Goal: Information Seeking & Learning: Learn about a topic

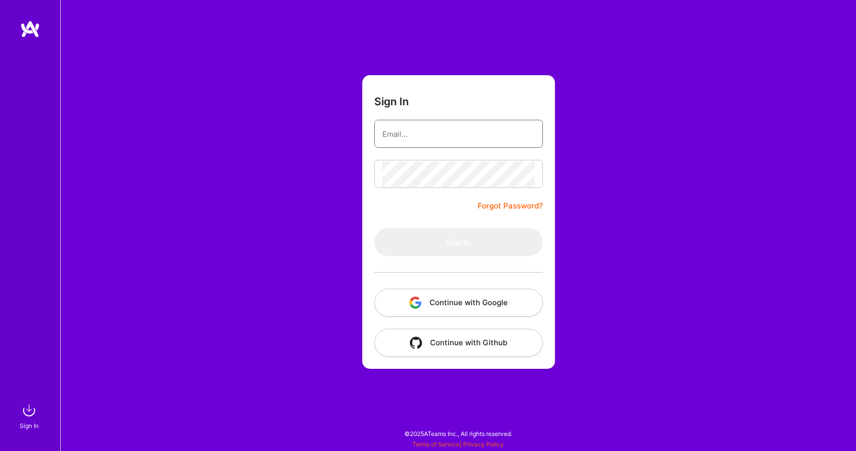
click at [435, 139] on input "email" at bounding box center [458, 134] width 152 height 26
type input "[EMAIL_ADDRESS][DOMAIN_NAME]"
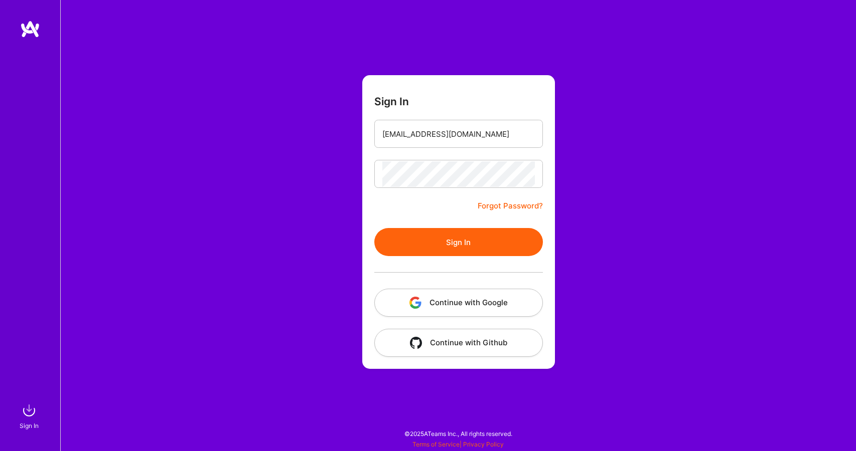
click at [452, 240] on button "Sign In" at bounding box center [458, 242] width 169 height 28
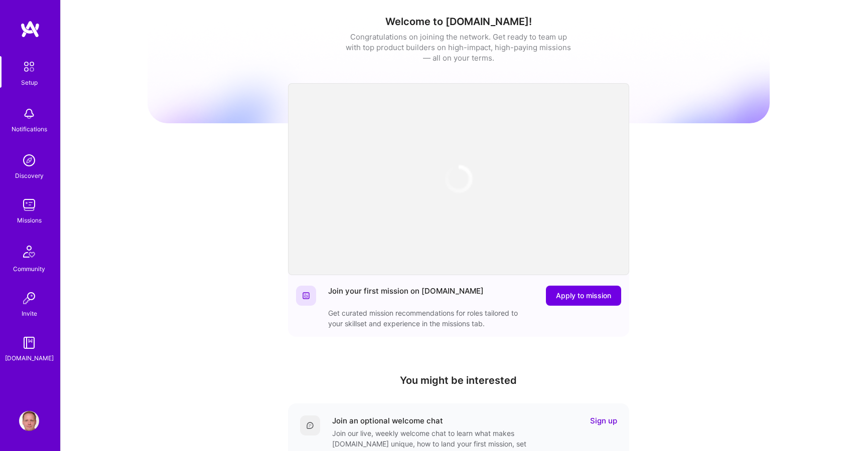
click at [34, 212] on img at bounding box center [29, 205] width 20 height 20
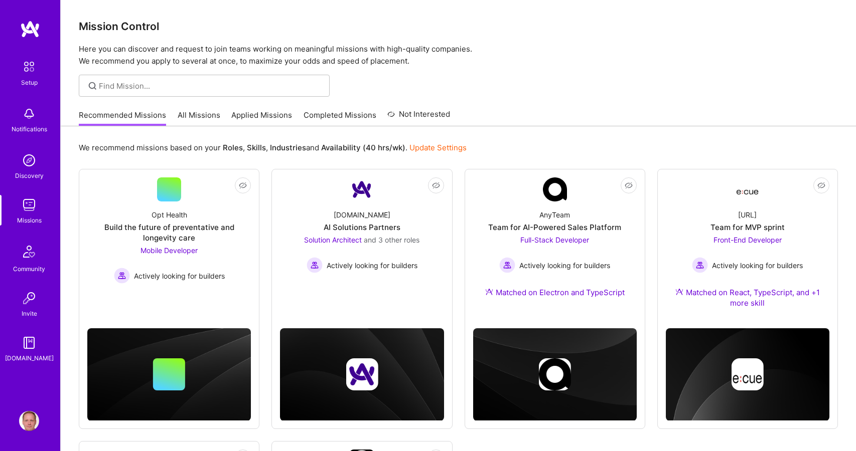
click at [74, 157] on div "We recommend missions based on your Roles , Skills , Industries and Availabilit…" at bounding box center [458, 425] width 795 height 599
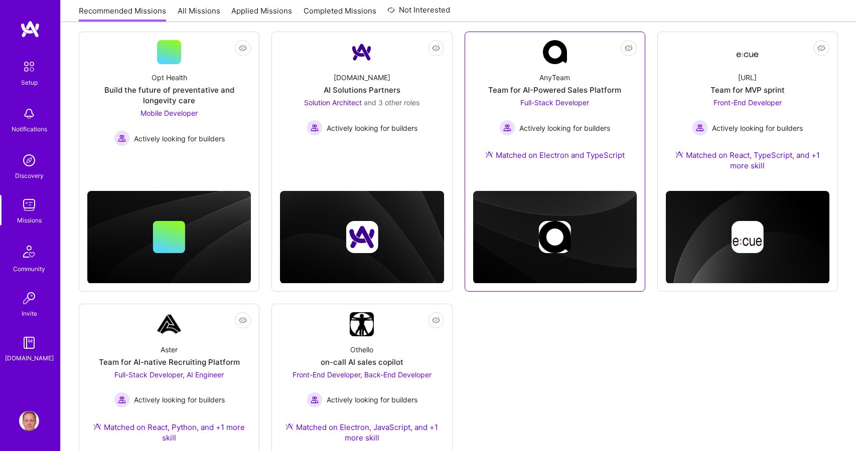
scroll to position [274, 0]
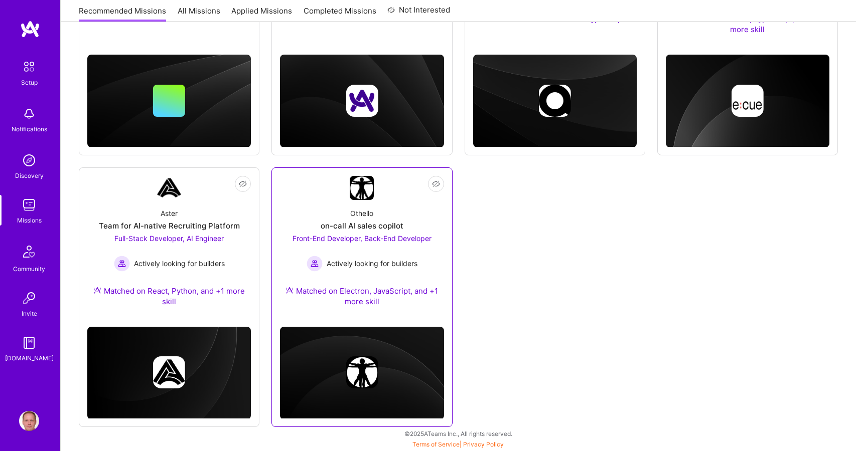
click at [380, 204] on div "Othello on-call AI sales copilot Front-End Developer, Back-End Developer Active…" at bounding box center [362, 259] width 164 height 119
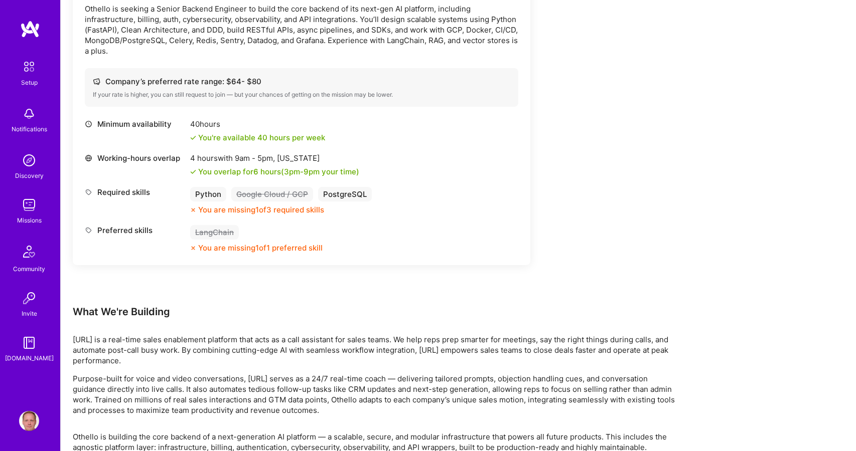
scroll to position [759, 0]
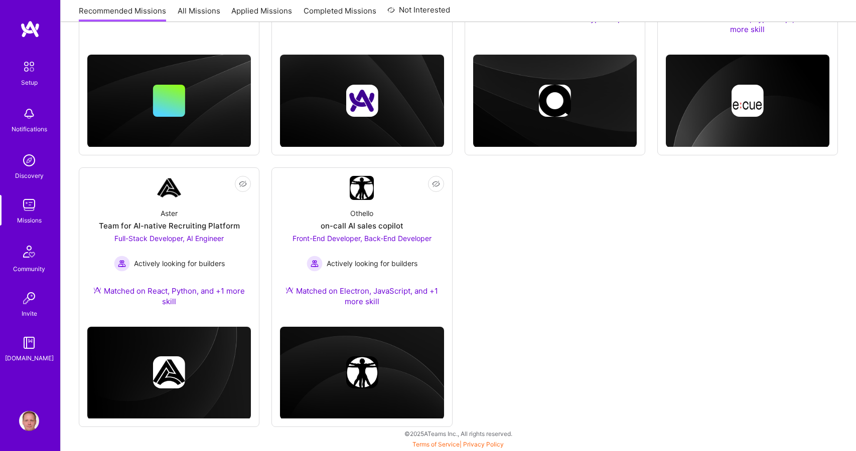
scroll to position [274, 0]
click at [116, 191] on link "Not Interested Aster Team for AI-native Recruiting Platform Full-Stack Develope…" at bounding box center [169, 247] width 164 height 143
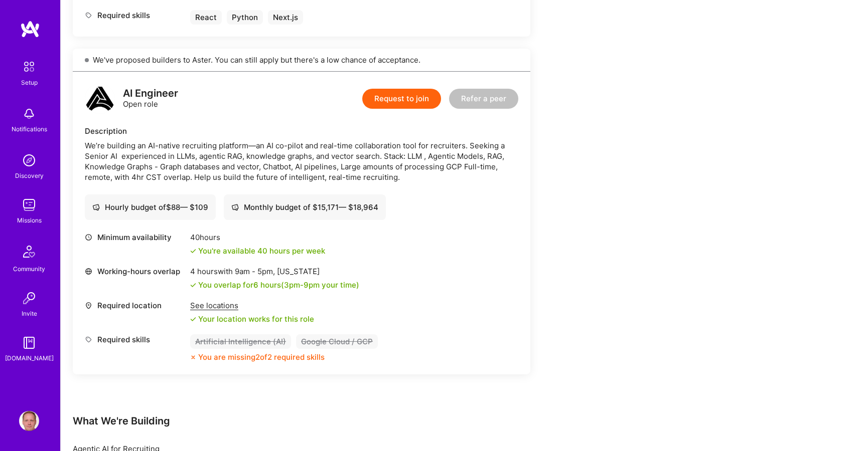
scroll to position [538, 0]
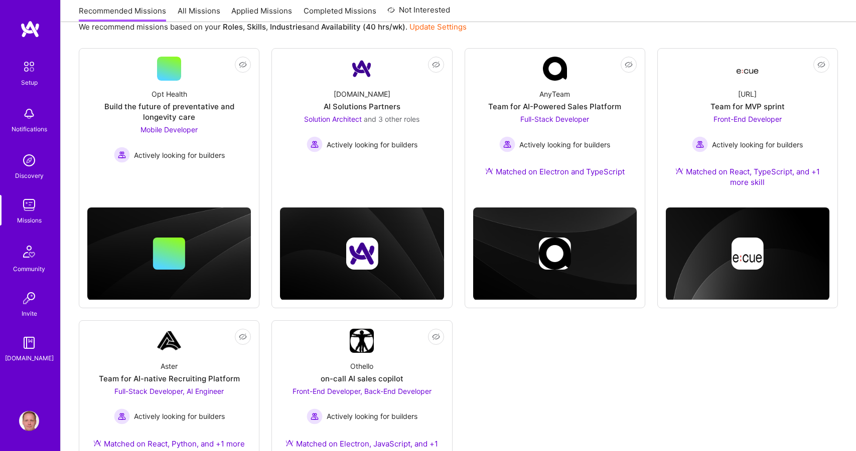
scroll to position [33, 0]
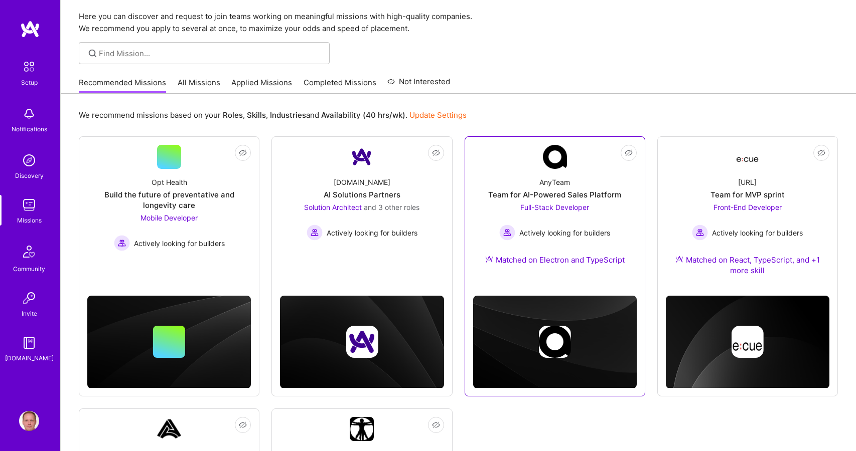
click at [515, 168] on link "Not Interested AnyTeam Team for AI-Powered Sales Platform Full-Stack Developer …" at bounding box center [555, 211] width 164 height 132
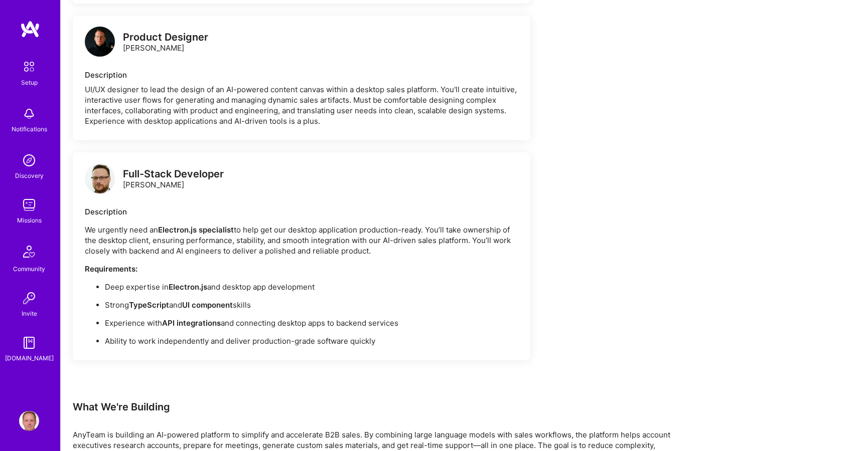
scroll to position [804, 0]
